Goal: Task Accomplishment & Management: Manage account settings

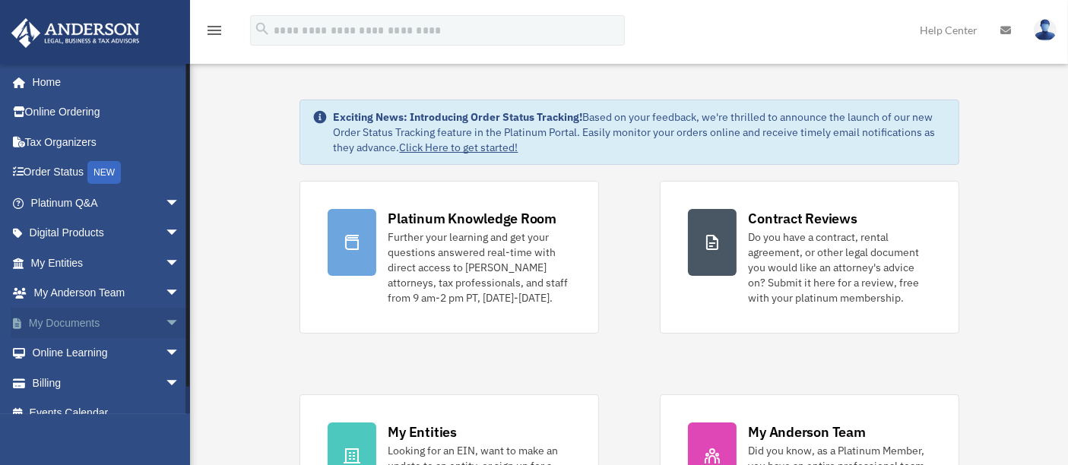
click at [96, 320] on link "My Documents arrow_drop_down" at bounding box center [107, 323] width 192 height 30
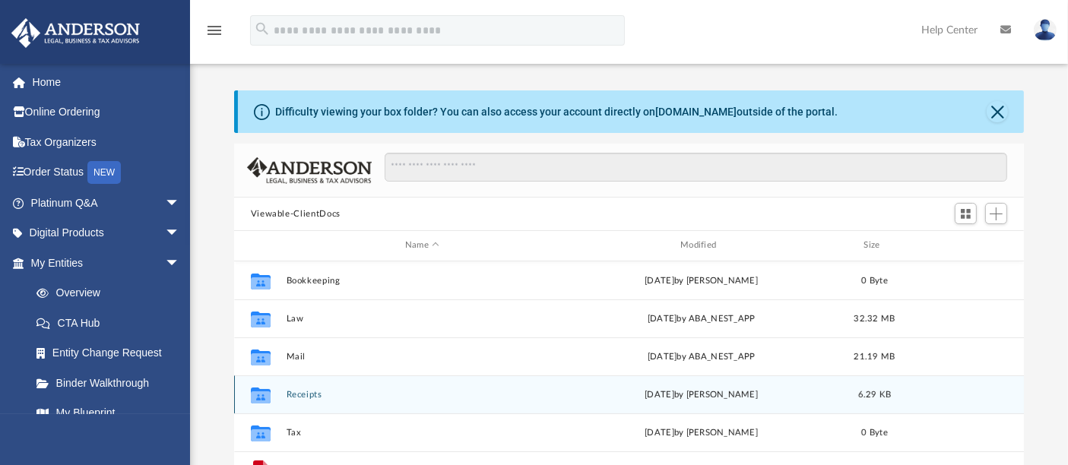
scroll to position [332, 777]
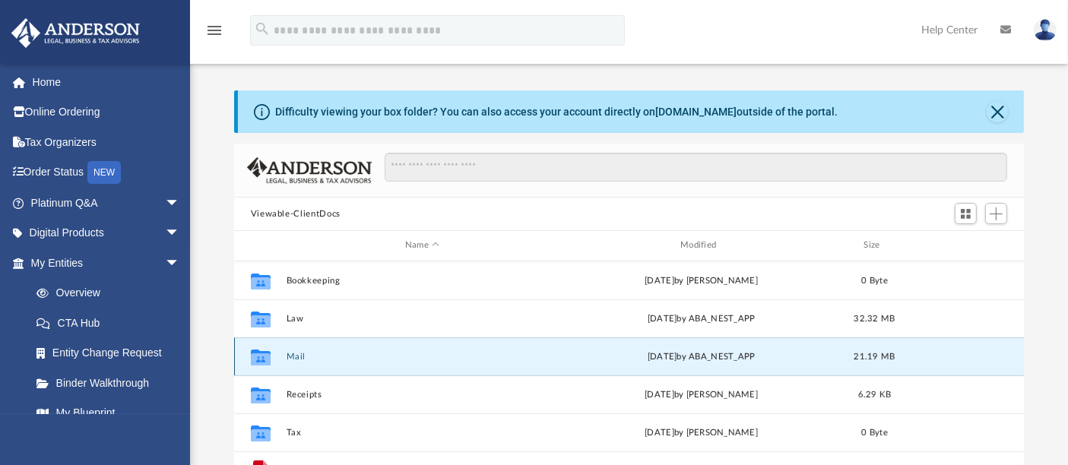
click at [315, 357] on button "Mail" at bounding box center [422, 357] width 272 height 10
click at [295, 357] on button "Mail" at bounding box center [422, 357] width 272 height 10
click at [298, 356] on button "Mail" at bounding box center [422, 357] width 272 height 10
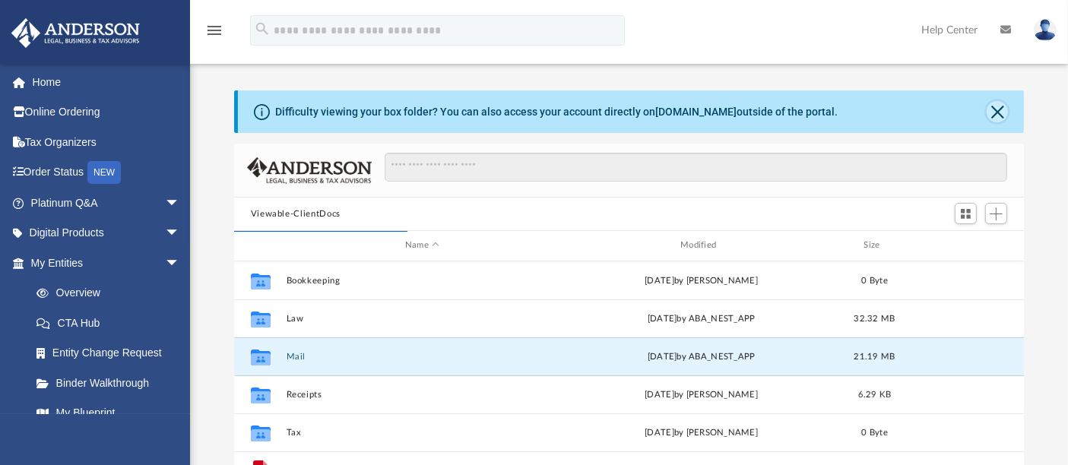
click at [995, 116] on button "Close" at bounding box center [996, 111] width 21 height 21
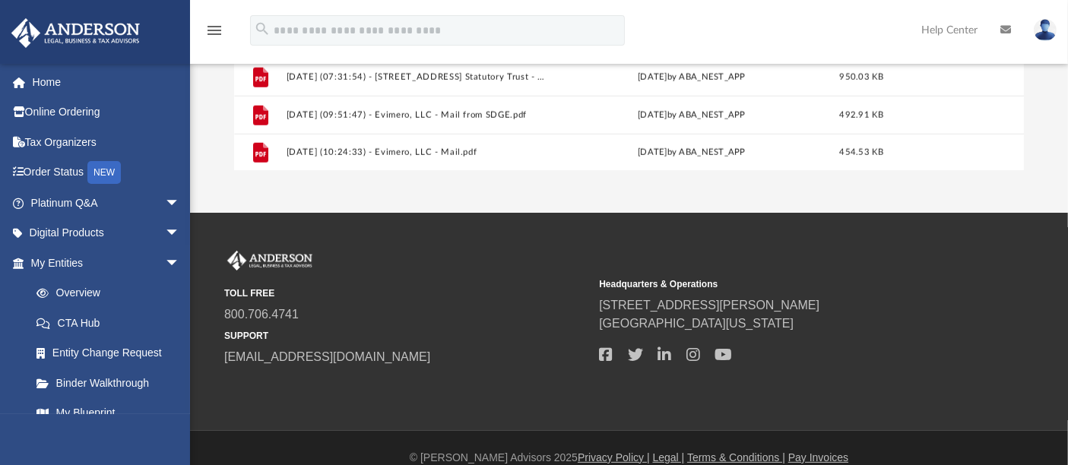
scroll to position [369, 0]
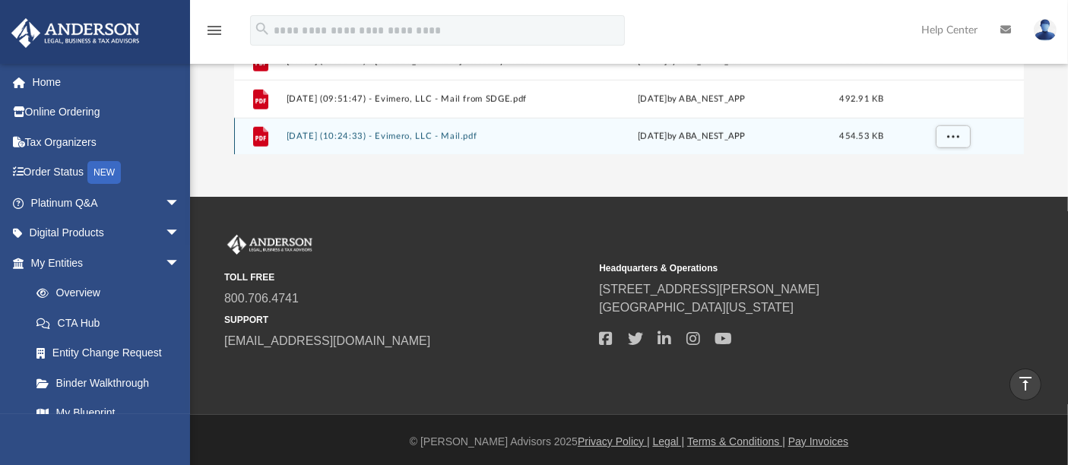
click at [453, 140] on div "File 2025.09.25 (10:24:33) - Evimero, LLC - Mail.pdf Thu Sep 25 2025 by ABA_NES…" at bounding box center [629, 137] width 790 height 38
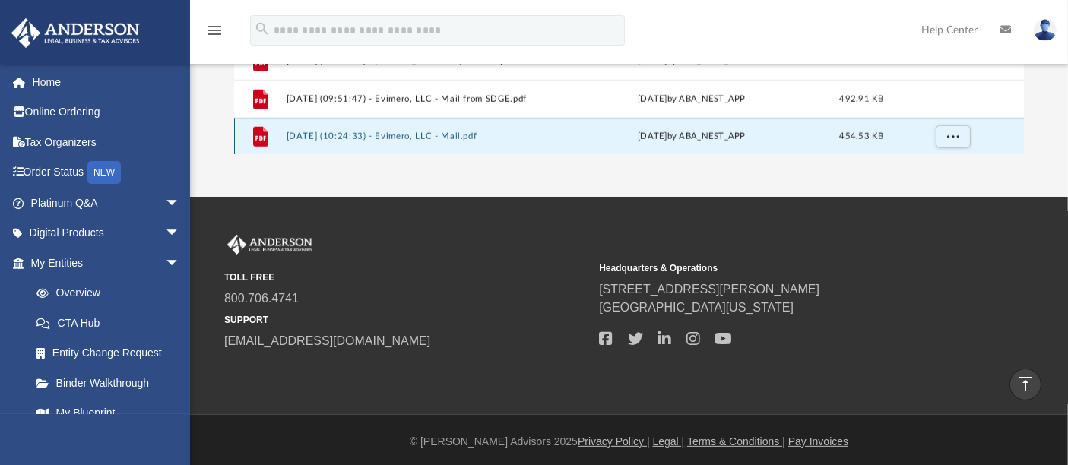
click at [457, 135] on button "2025.09.25 (10:24:33) - Evimero, LLC - Mail.pdf" at bounding box center [419, 136] width 266 height 10
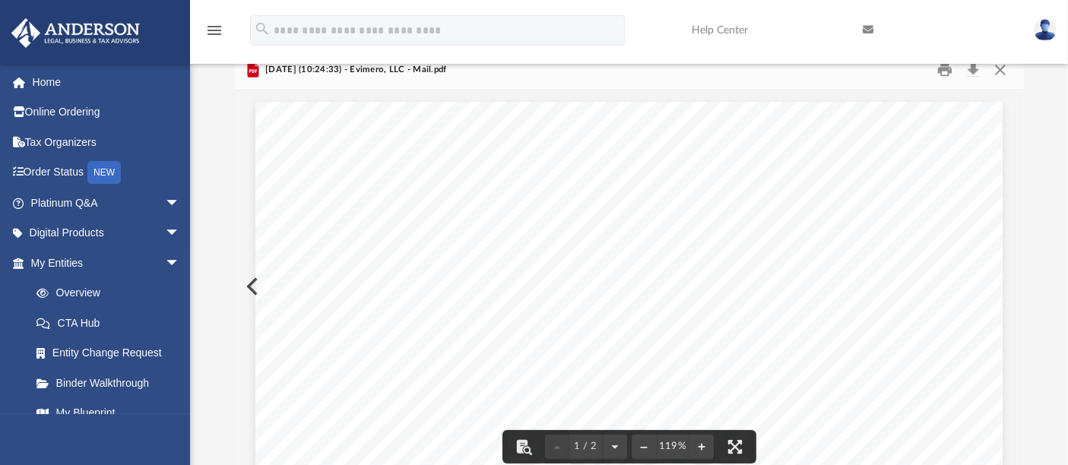
scroll to position [0, 0]
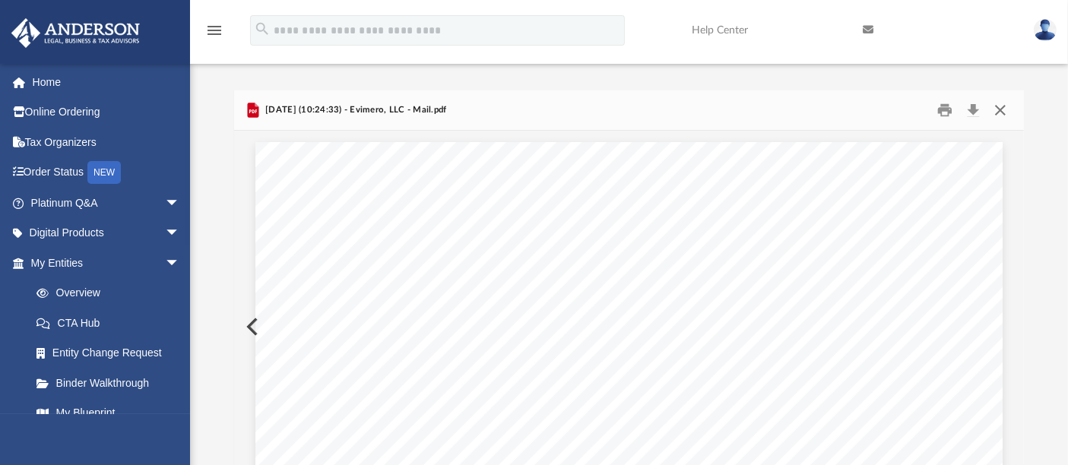
click at [1007, 111] on button "Close" at bounding box center [999, 111] width 27 height 24
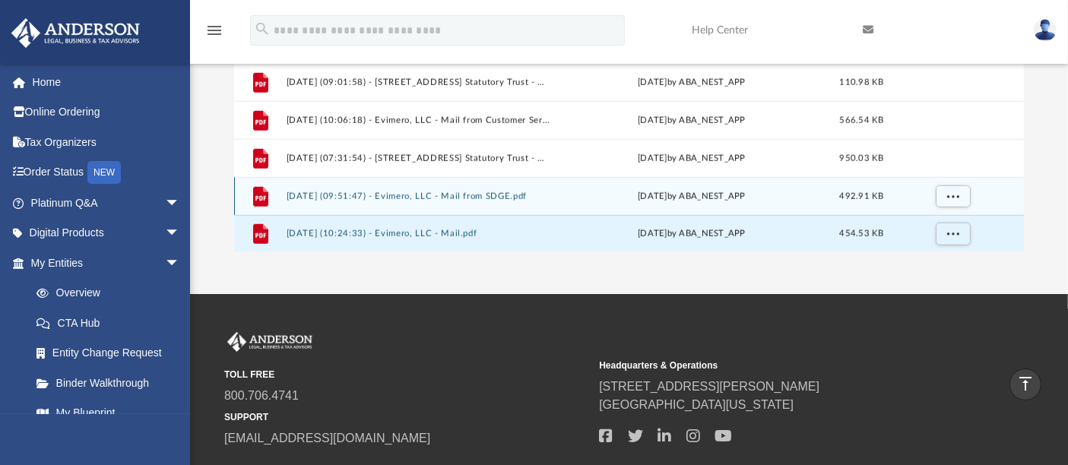
click at [517, 189] on div "File 2025.08.11 (09:51:47) - Evimero, LLC - Mail from SDGE.pdf Mon Aug 11 2025 …" at bounding box center [629, 196] width 790 height 38
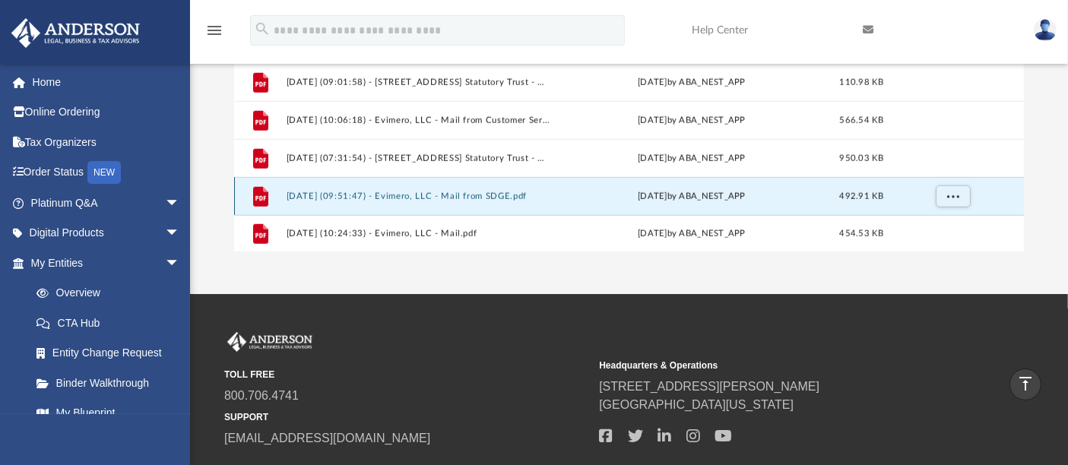
click at [509, 191] on button "2025.08.11 (09:51:47) - Evimero, LLC - Mail from SDGE.pdf" at bounding box center [419, 196] width 266 height 10
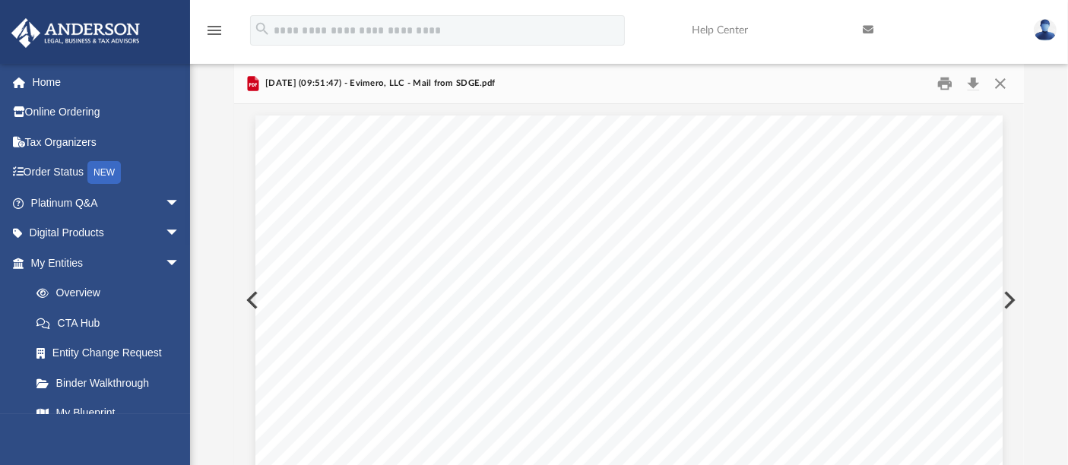
scroll to position [28, 0]
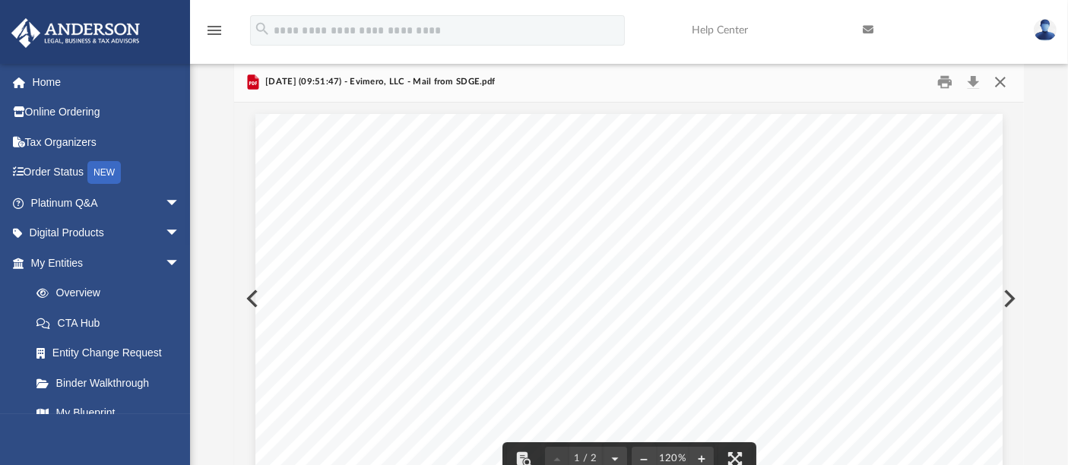
click at [1008, 84] on button "Close" at bounding box center [999, 83] width 27 height 24
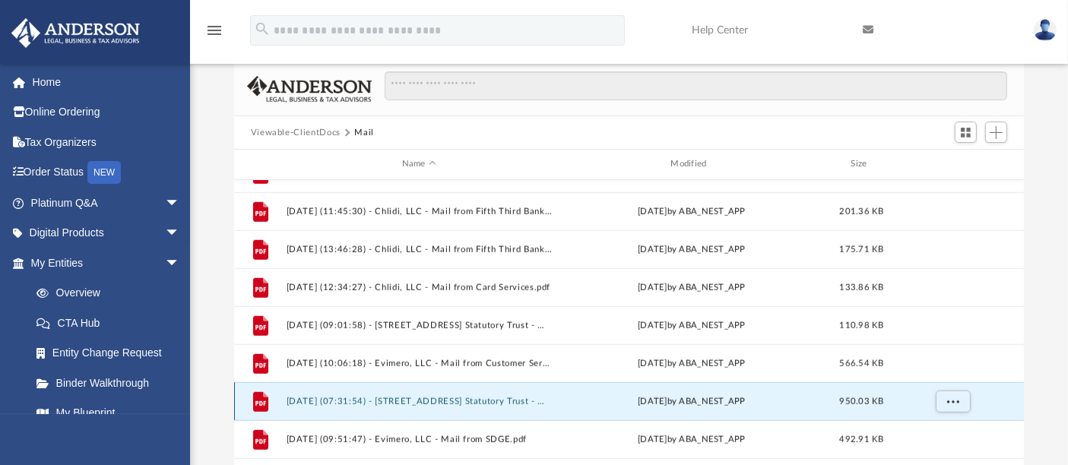
click at [483, 399] on button "2025.07.29 (07:31:54) - 3950 Marlesta Drive Statutory Trust - Mail from The Cit…" at bounding box center [419, 402] width 266 height 10
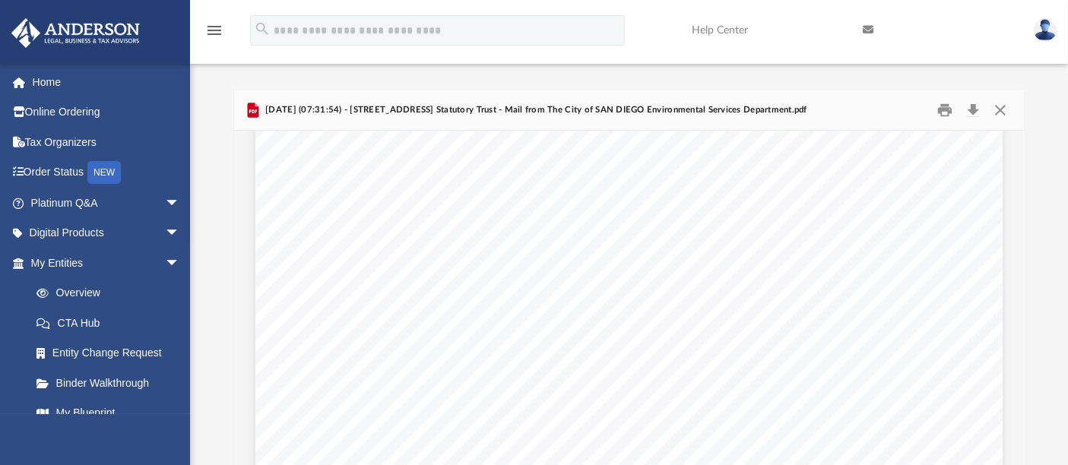
scroll to position [505, 0]
click at [894, 248] on div "Page 1" at bounding box center [628, 253] width 747 height 1230
click at [994, 112] on button "Close" at bounding box center [999, 111] width 27 height 24
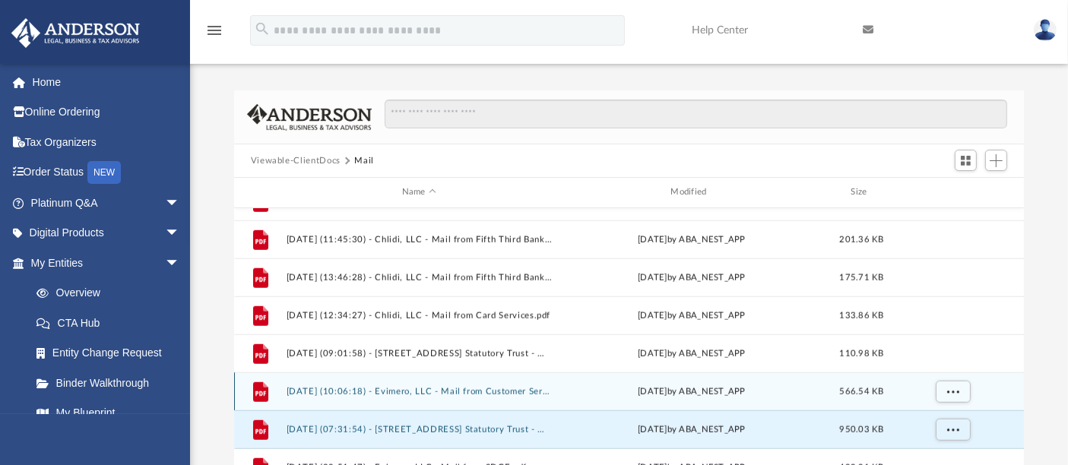
click at [484, 388] on button "2025.07.17 (10:06:18) - Evimero, LLC - Mail from Customer Service.pdf" at bounding box center [419, 392] width 266 height 10
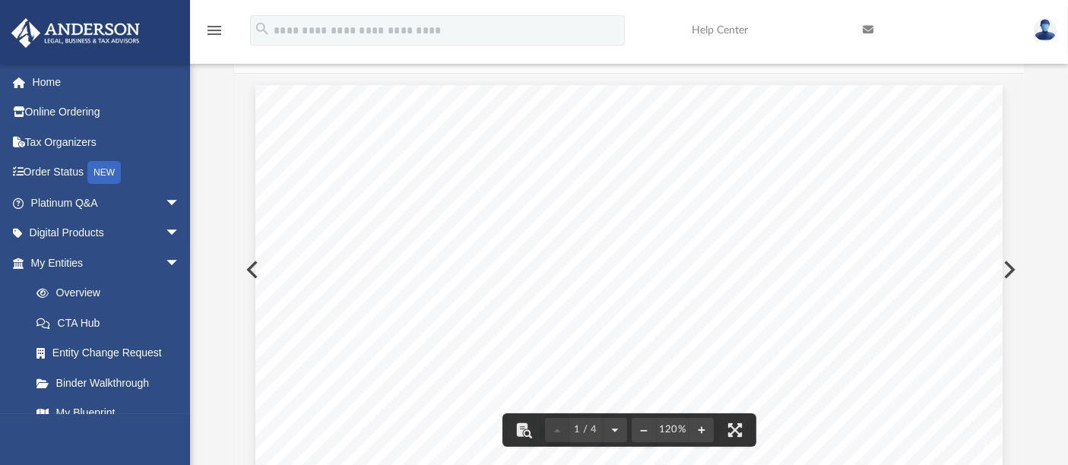
scroll to position [0, 0]
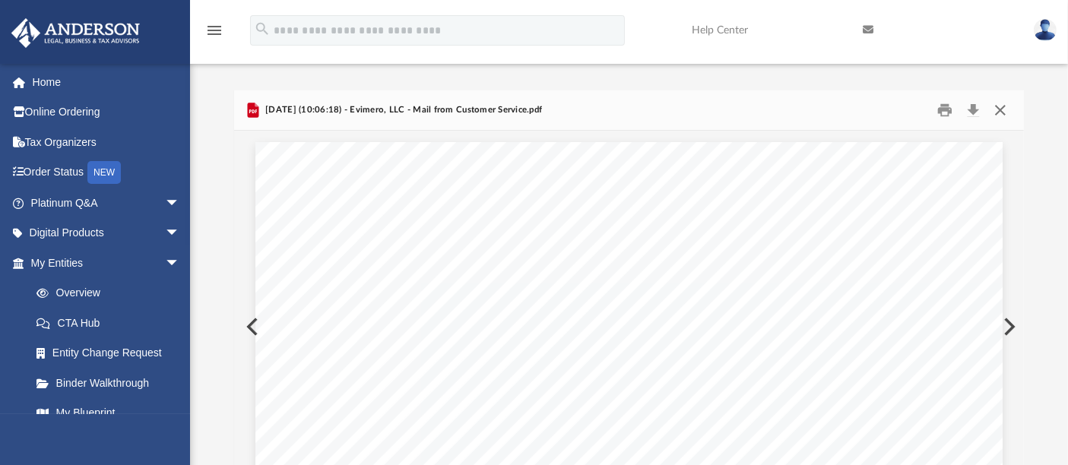
click at [1005, 106] on button "Close" at bounding box center [999, 111] width 27 height 24
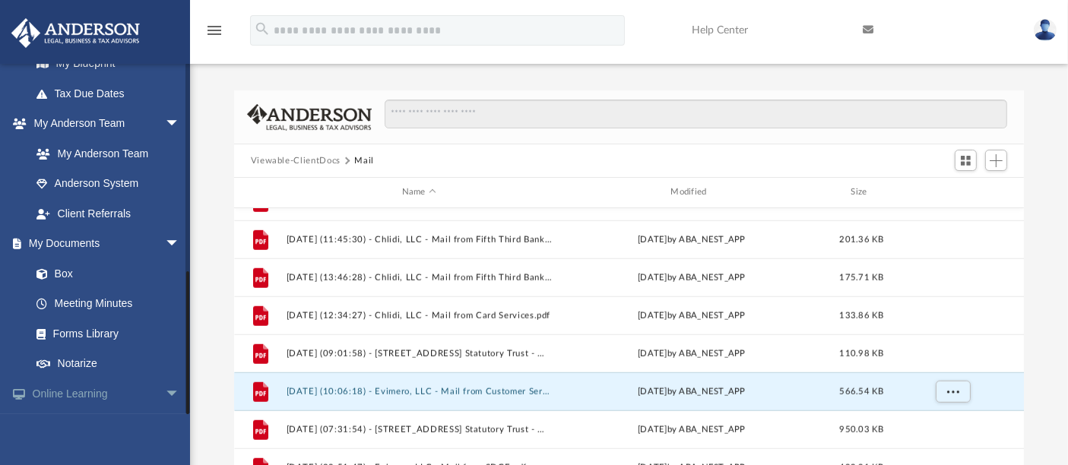
scroll to position [497, 0]
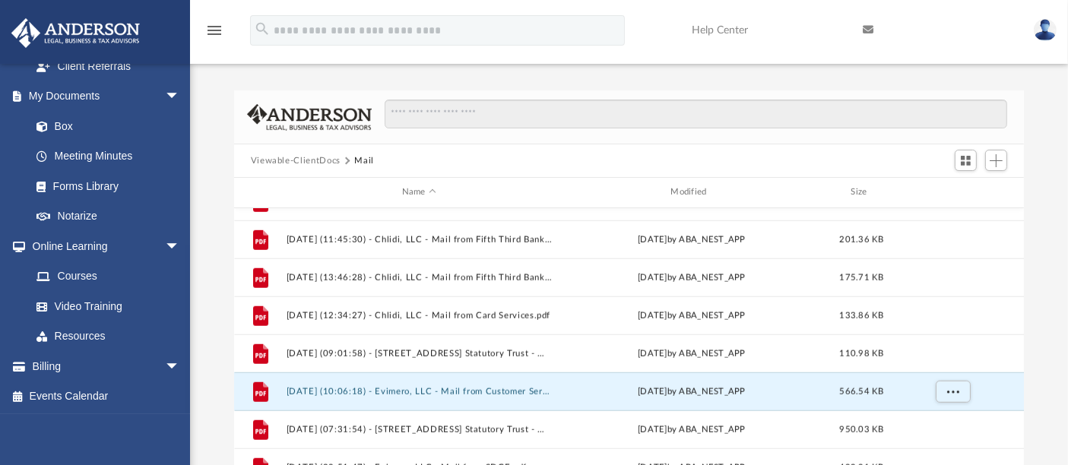
click at [1049, 21] on img at bounding box center [1044, 30] width 23 height 22
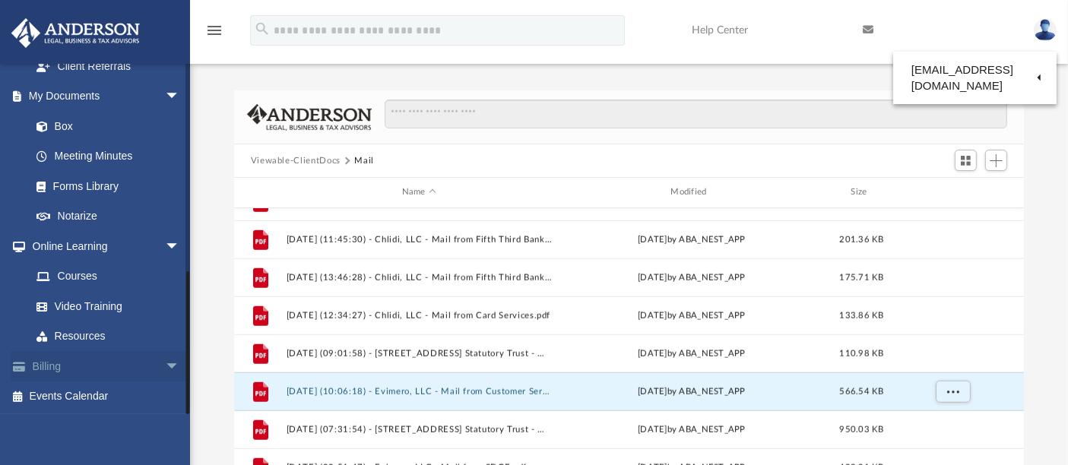
click at [75, 366] on link "Billing arrow_drop_down" at bounding box center [107, 366] width 192 height 30
click at [165, 359] on span "arrow_drop_down" at bounding box center [180, 366] width 30 height 31
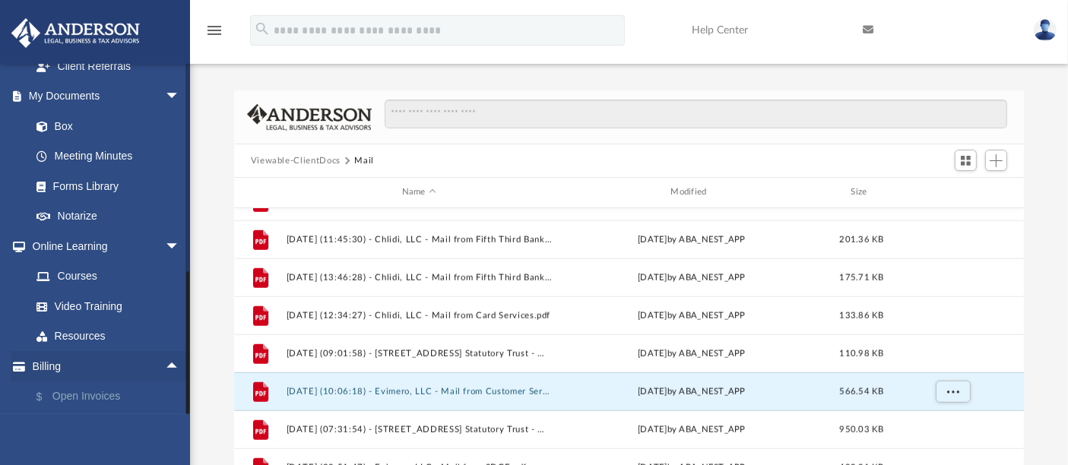
click at [123, 384] on link "$ Open Invoices" at bounding box center [112, 396] width 182 height 31
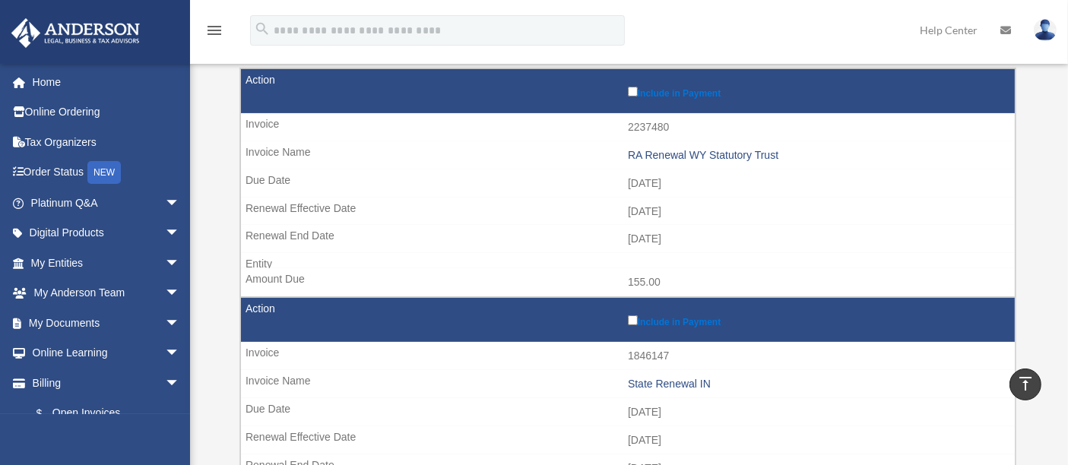
scroll to position [198, 0]
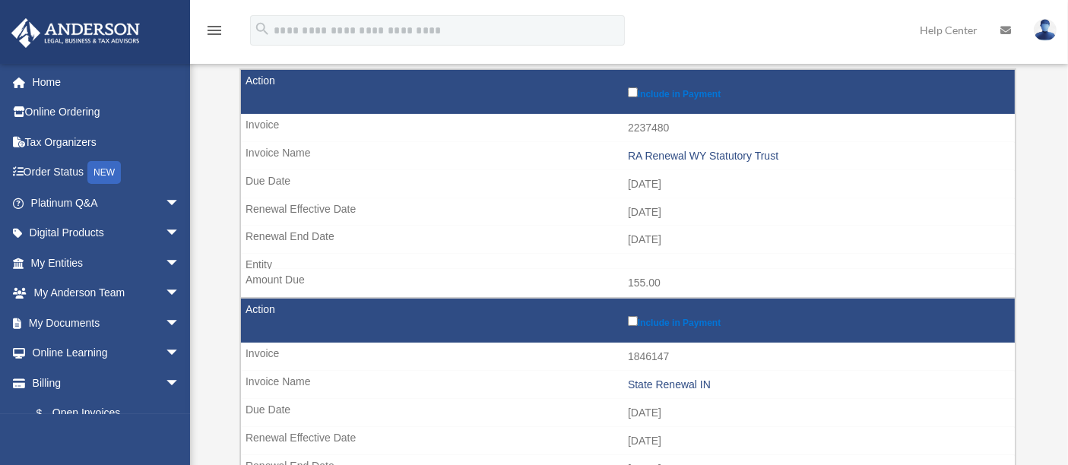
click at [1035, 25] on img at bounding box center [1044, 30] width 23 height 22
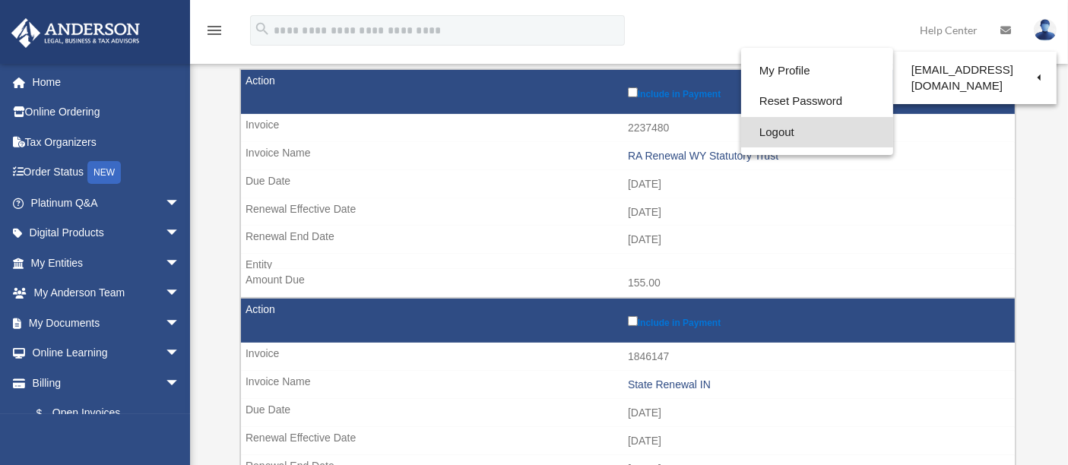
click at [772, 131] on link "Logout" at bounding box center [817, 132] width 152 height 31
